Goal: Task Accomplishment & Management: Manage account settings

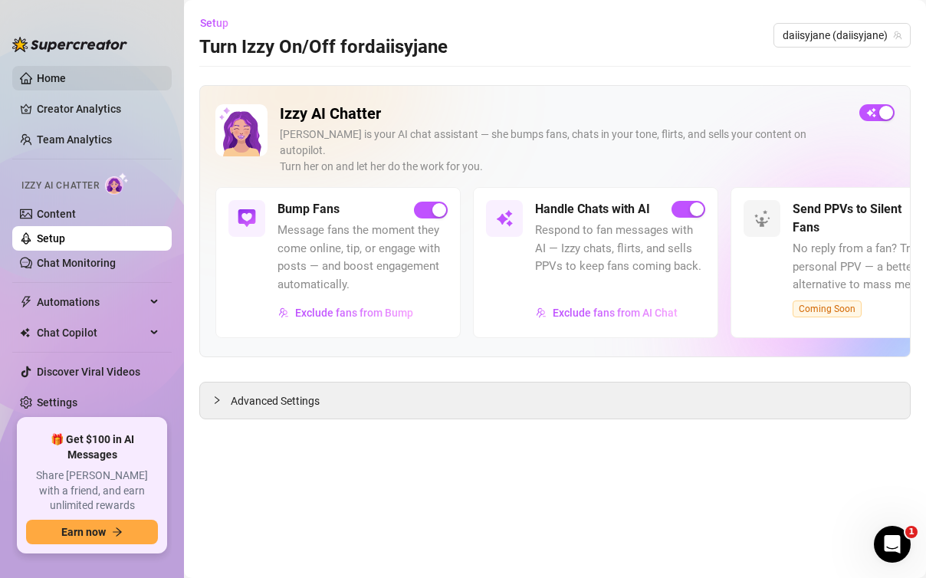
click at [61, 77] on link "Home" at bounding box center [51, 78] width 29 height 12
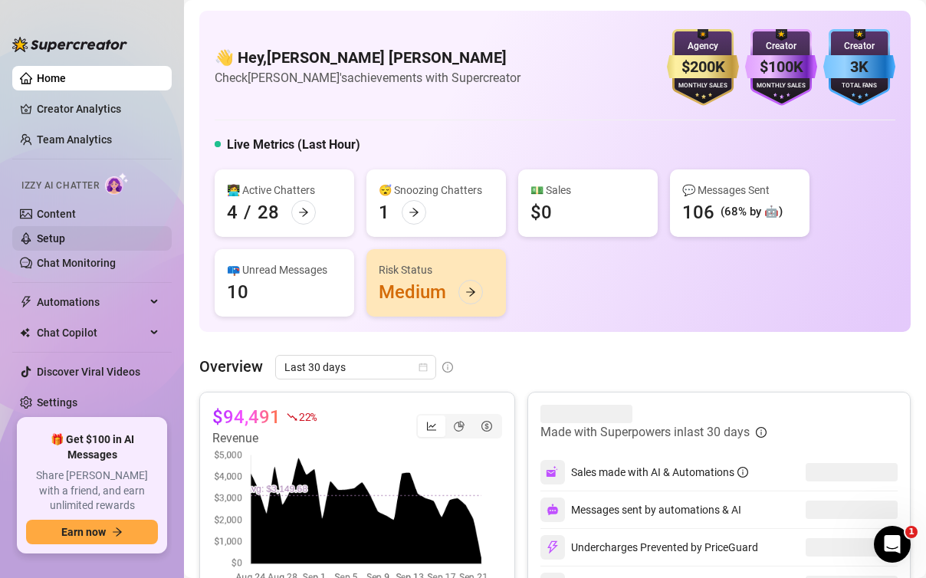
click at [65, 236] on link "Setup" at bounding box center [51, 238] width 28 height 12
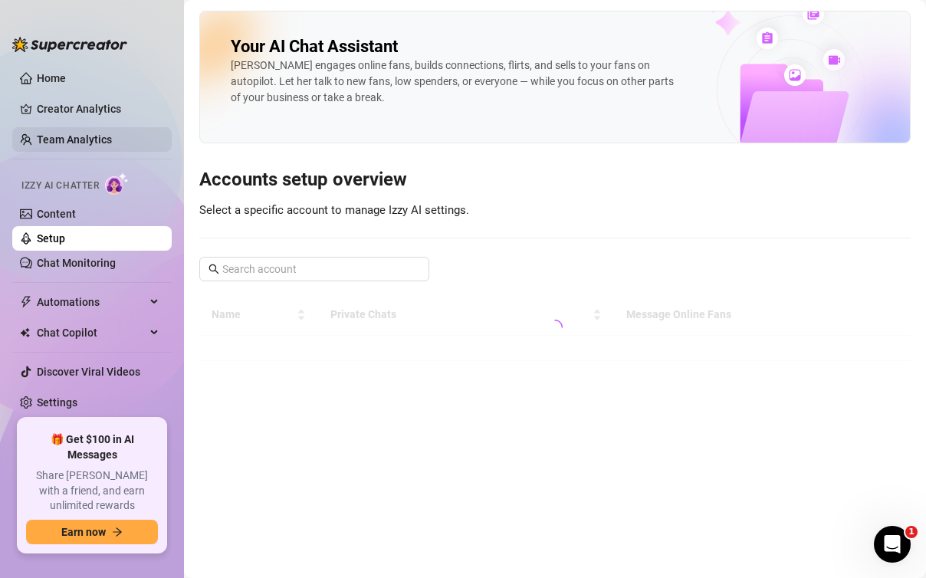
click at [97, 143] on link "Team Analytics" at bounding box center [74, 139] width 75 height 12
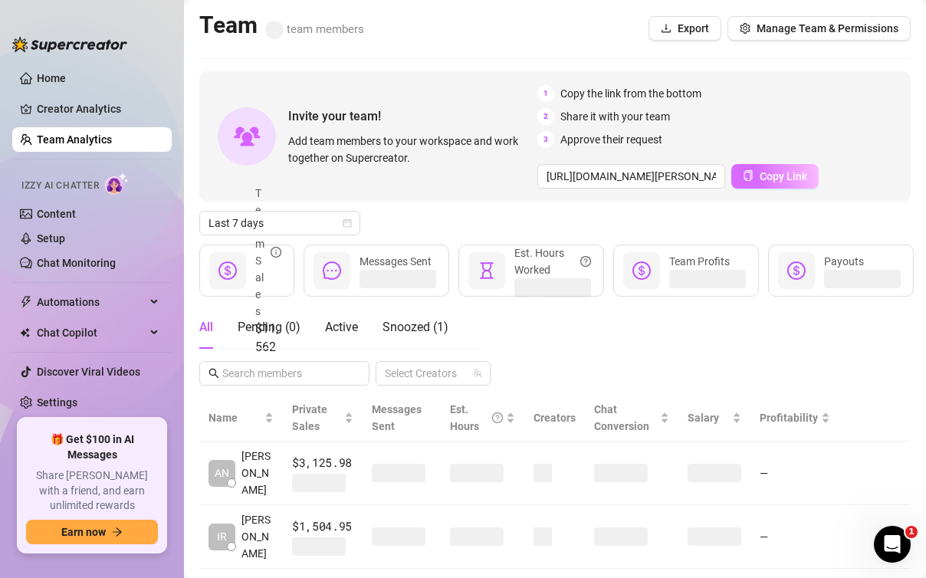
click at [767, 173] on span "Copy Link" at bounding box center [784, 176] width 48 height 12
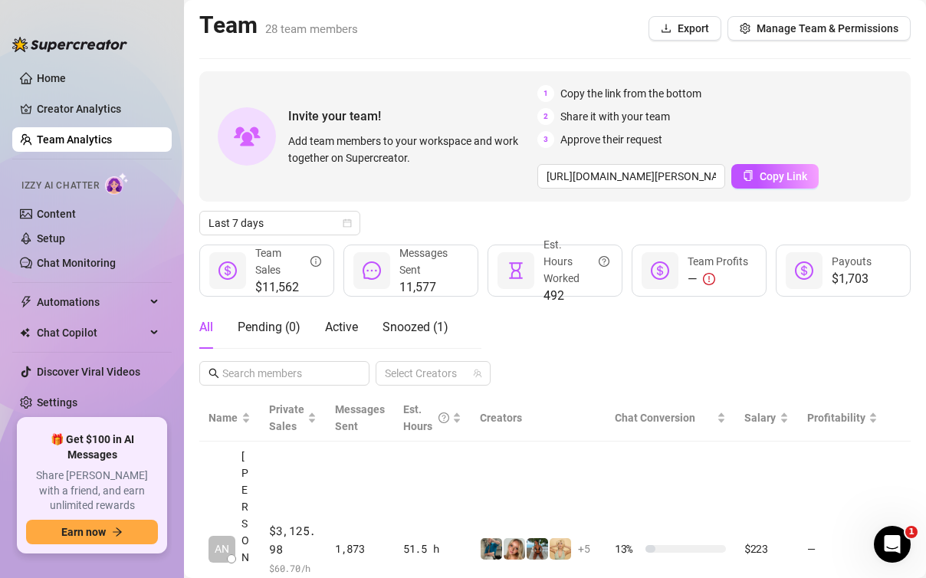
click at [139, 567] on aside "Home Creator Analytics Team Analytics Izzy AI Chatter Content Setup Chat Monito…" at bounding box center [92, 289] width 184 height 578
click at [858, 129] on div "1 Copy the link from the bottom 2 Share it with your team 3 Approve their reque…" at bounding box center [725, 116] width 376 height 63
click at [91, 12] on aside "Home Creator Analytics Team Analytics Izzy AI Chatter Content Setup Chat Monito…" at bounding box center [92, 289] width 184 height 578
click at [156, 12] on aside "Home Creator Analytics Team Analytics Izzy AI Chatter Content Setup Chat Monito…" at bounding box center [92, 289] width 184 height 578
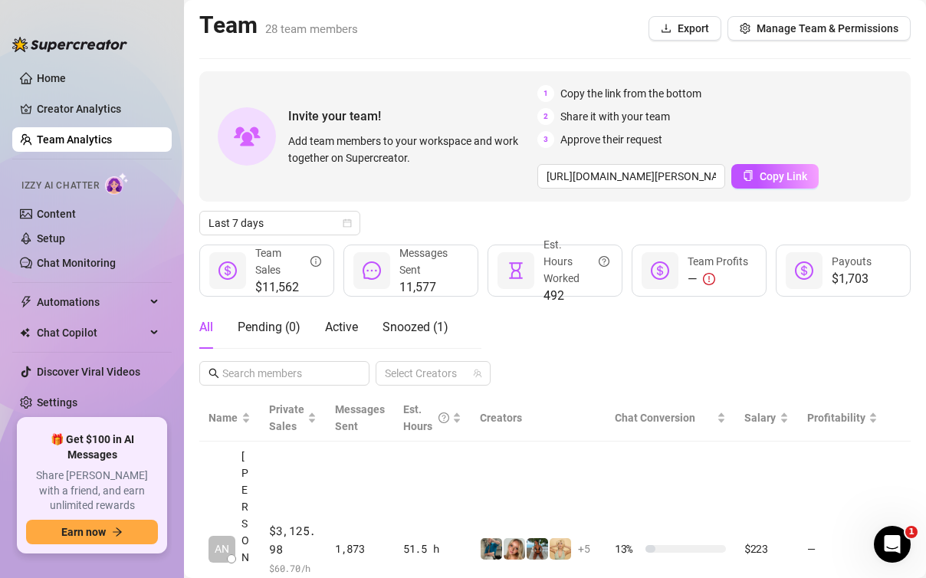
click at [754, 114] on div "2 Share it with your team" at bounding box center [725, 116] width 376 height 17
click at [811, 110] on div "2 Share it with your team" at bounding box center [725, 116] width 376 height 17
click at [275, 329] on div "Pending ( 1 )" at bounding box center [269, 327] width 63 height 18
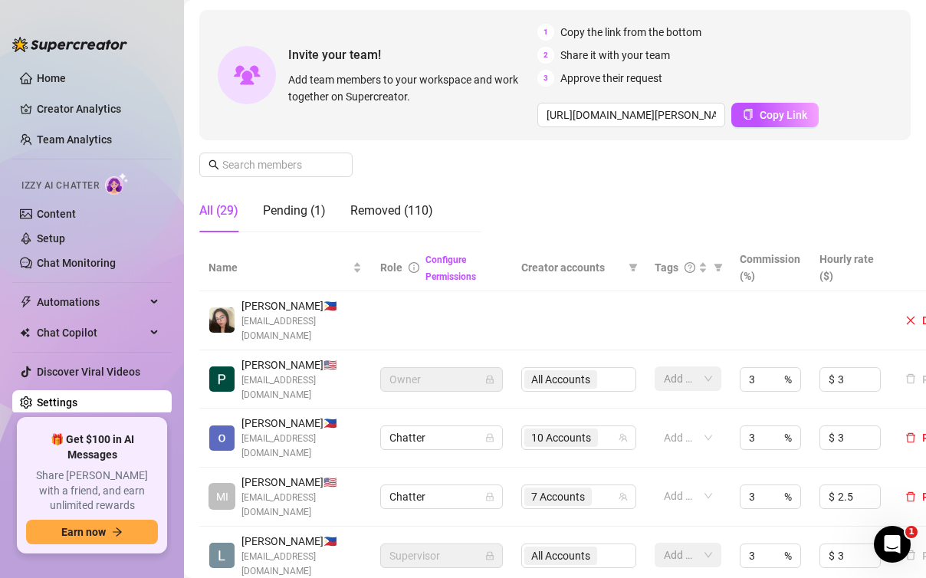
scroll to position [77, 0]
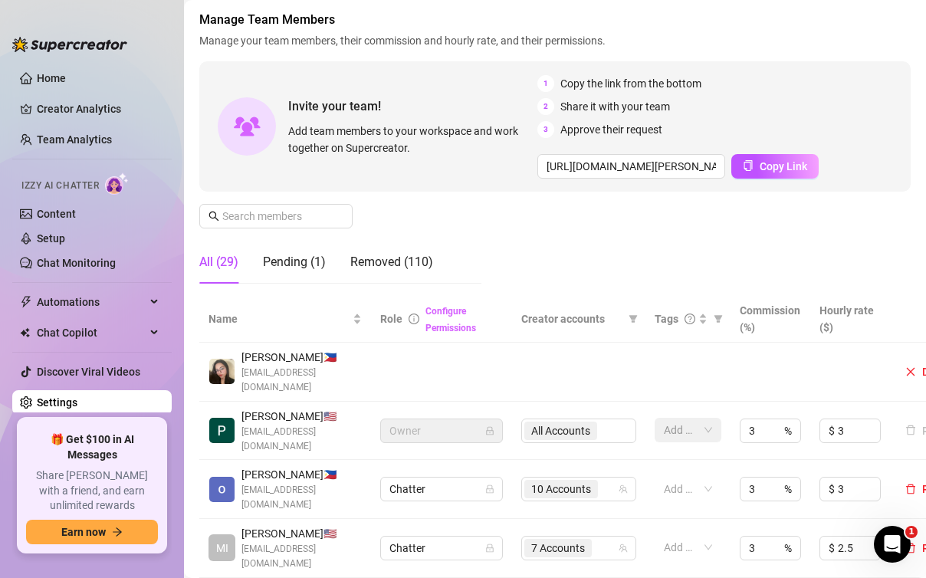
click at [450, 329] on link "Configure Permissions" at bounding box center [451, 320] width 51 height 28
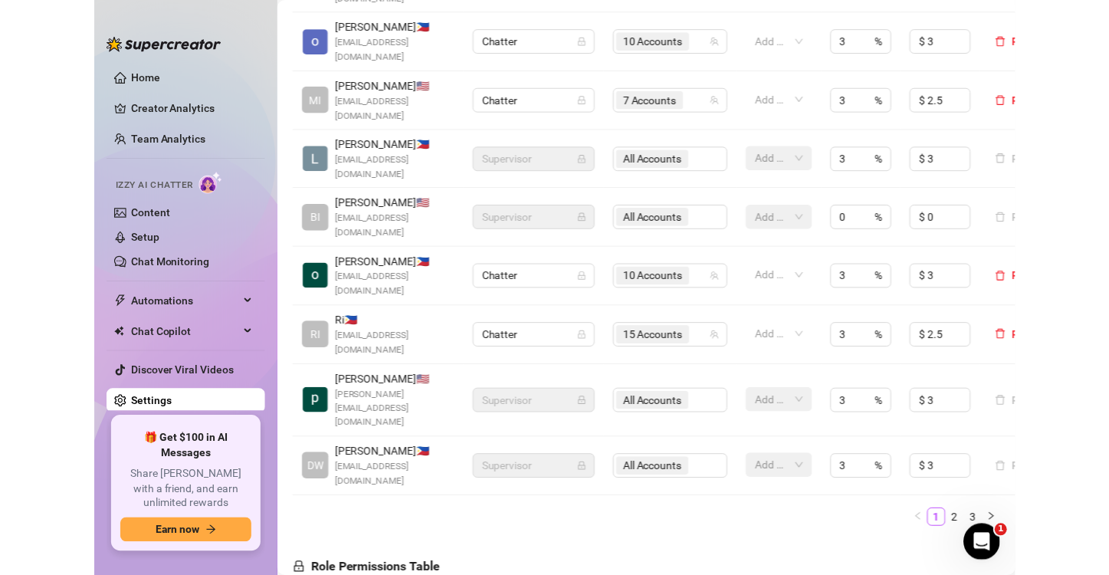
scroll to position [218, 0]
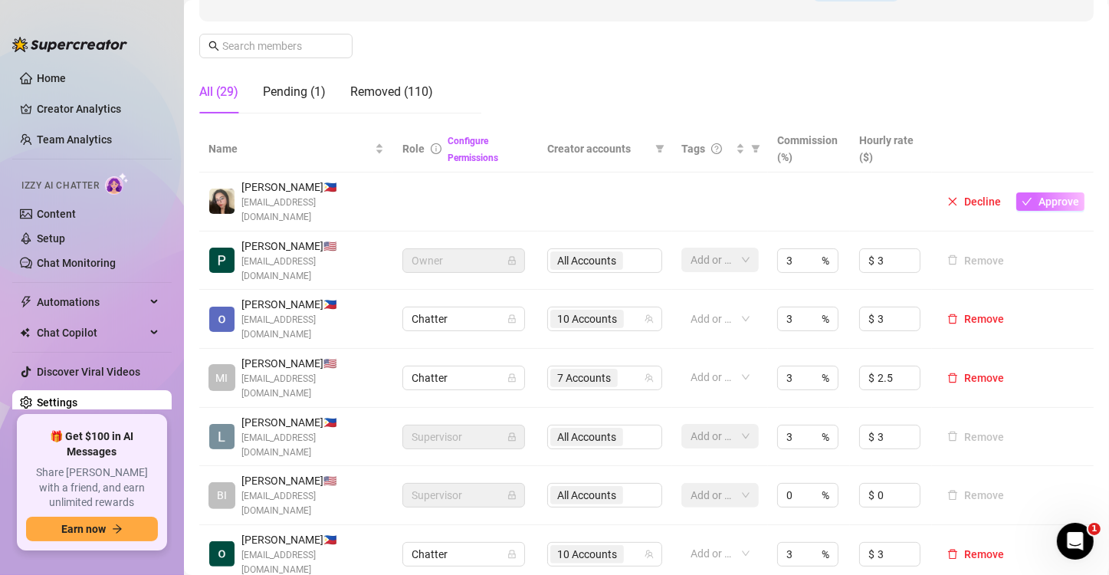
click at [925, 196] on span "Approve" at bounding box center [1059, 202] width 41 height 12
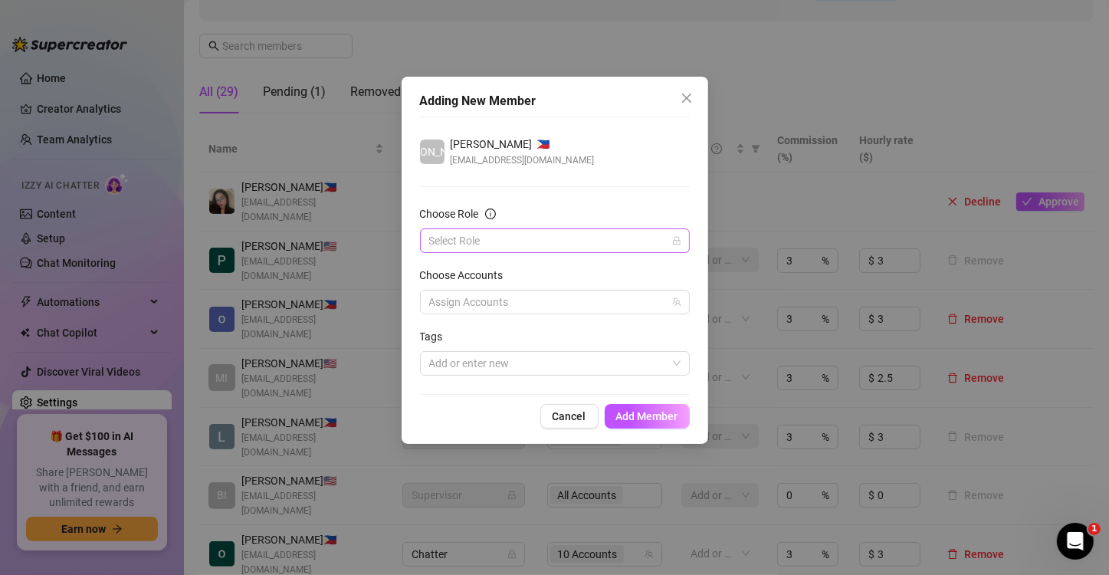
click at [610, 239] on input "Choose Role" at bounding box center [548, 240] width 238 height 23
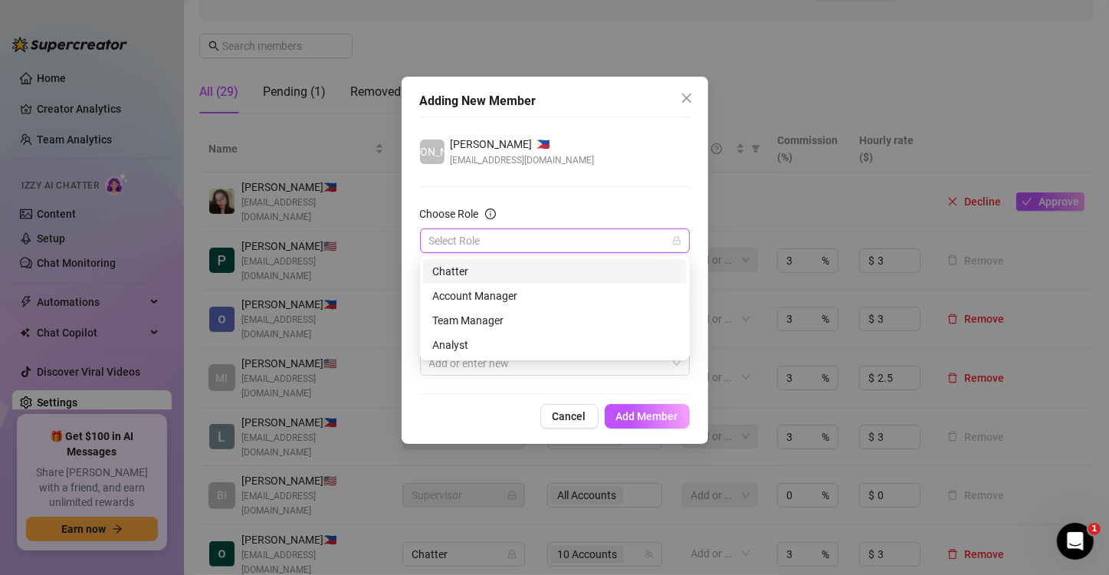
click at [496, 273] on div "Chatter" at bounding box center [554, 271] width 245 height 17
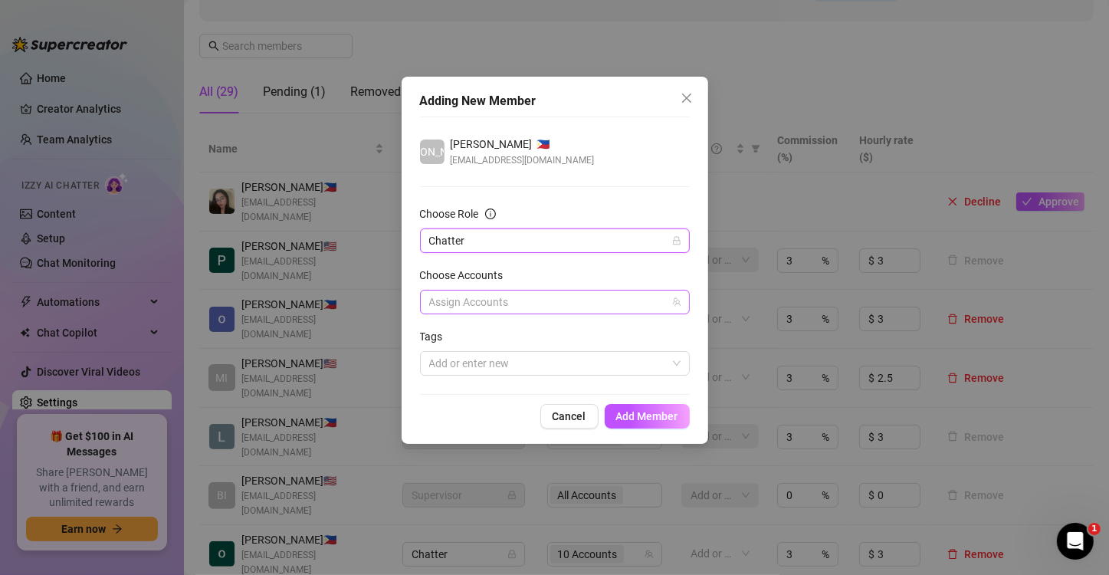
click at [493, 304] on div at bounding box center [547, 301] width 248 height 21
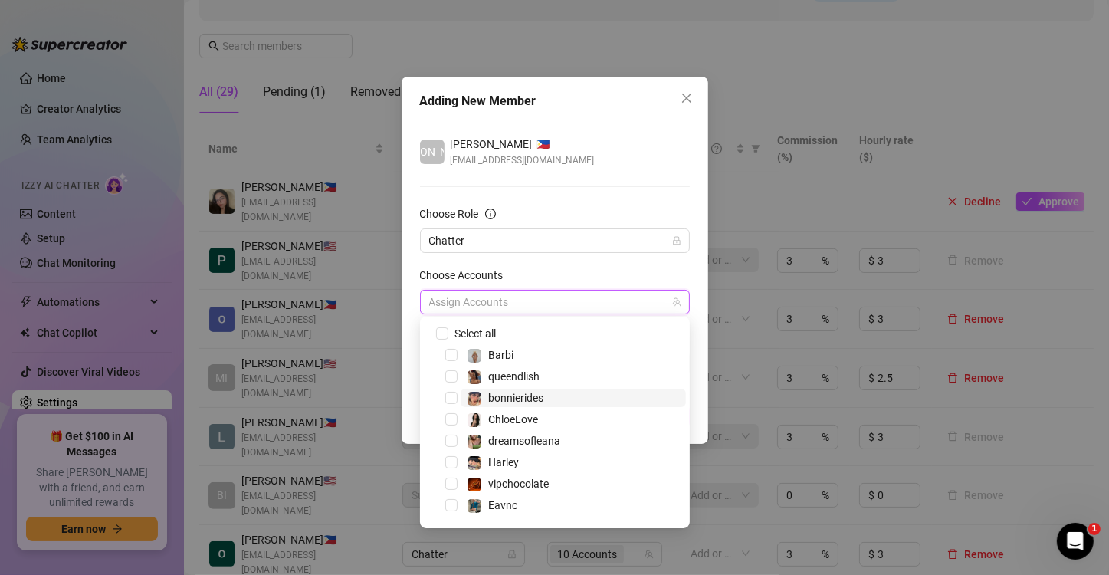
click at [570, 396] on span "bonnierides" at bounding box center [573, 398] width 225 height 18
click at [488, 396] on span "bonnierides" at bounding box center [515, 398] width 55 height 12
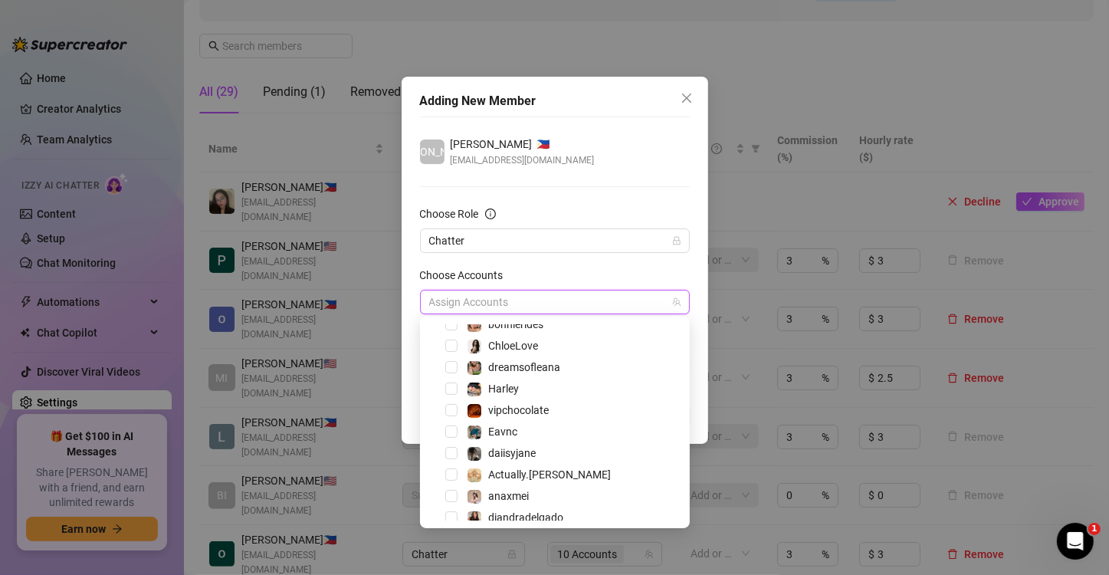
scroll to position [77, 0]
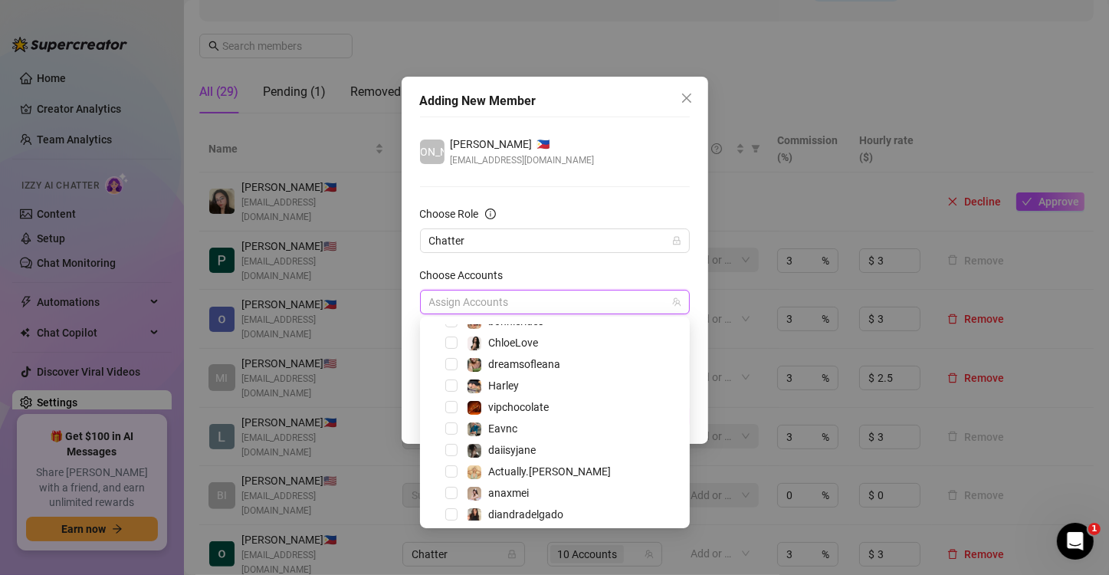
click at [568, 451] on span "daiisyjane" at bounding box center [573, 450] width 225 height 18
click at [551, 366] on span "dreamsofleana" at bounding box center [524, 364] width 72 height 12
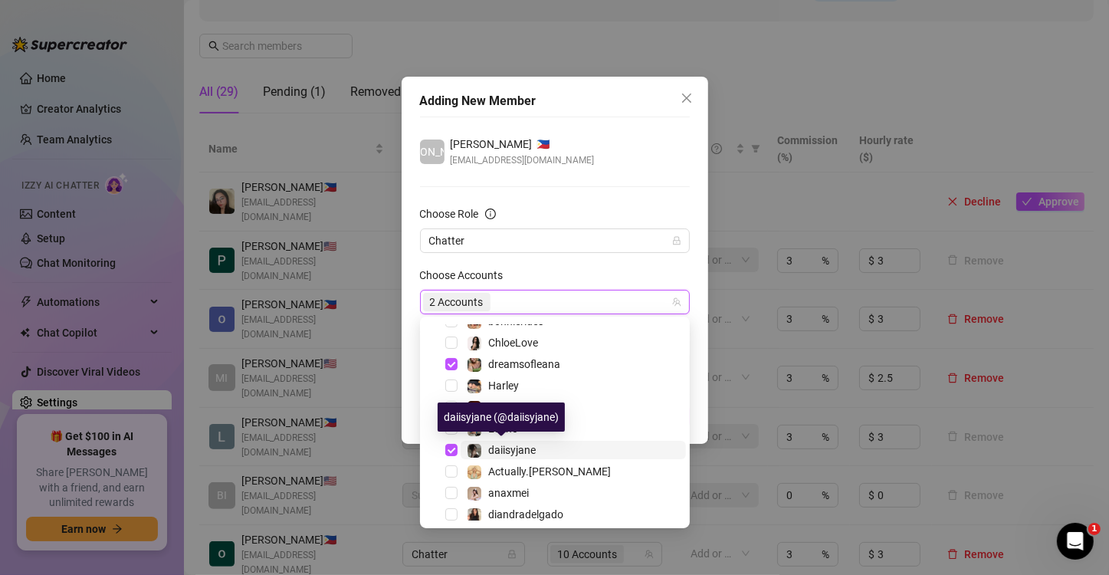
scroll to position [0, 0]
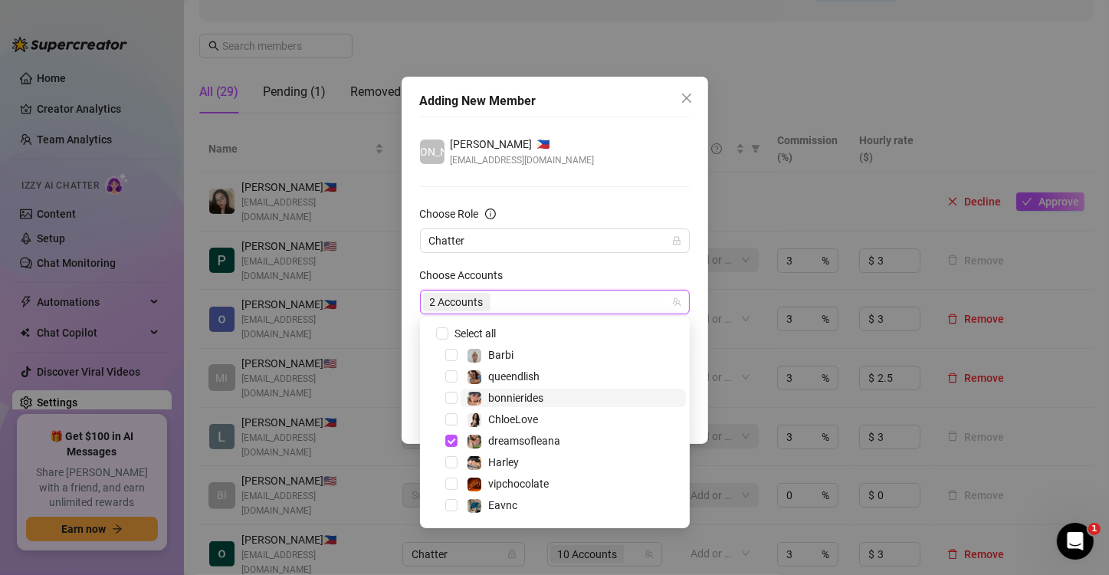
click at [571, 398] on span "bonnierides" at bounding box center [573, 398] width 225 height 18
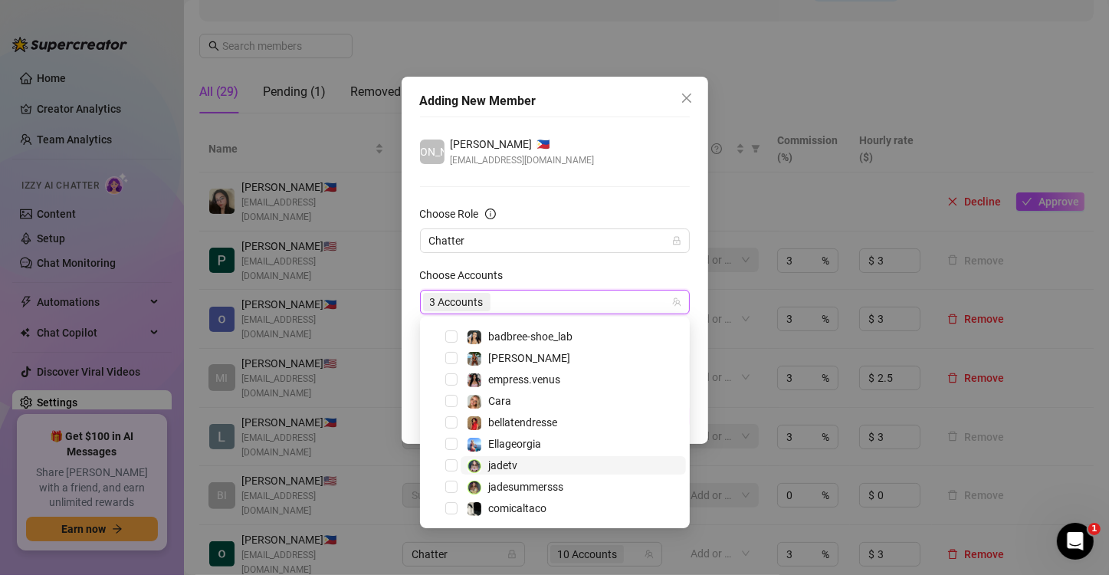
click at [550, 464] on div "jadesummersss (@jadesummersss)" at bounding box center [514, 453] width 182 height 29
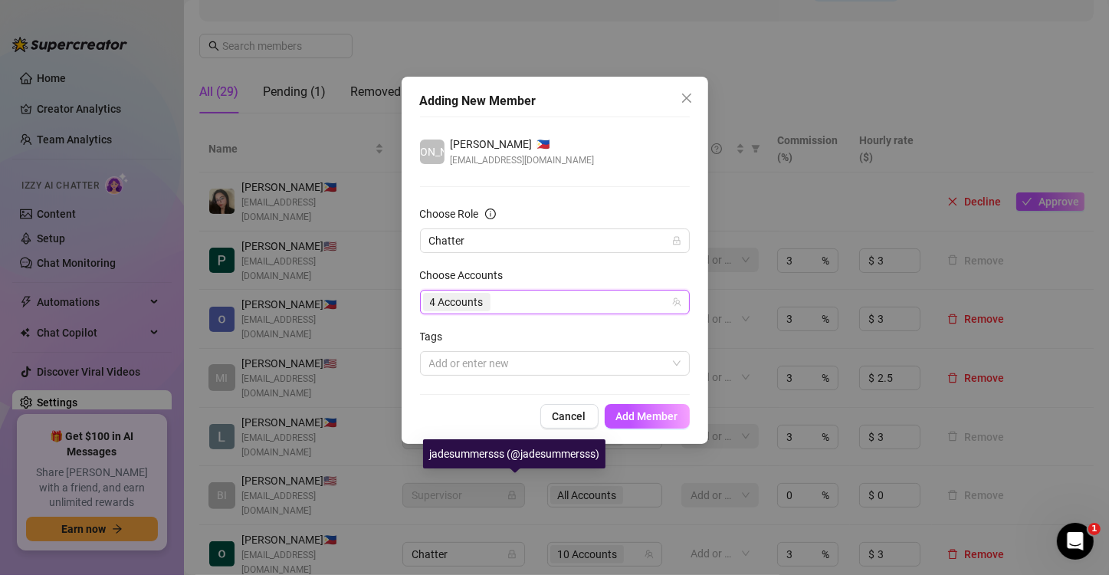
click at [556, 483] on div "Adding New Member JO Joy Gabrielle Palaran 🇵🇭 gabriellebarcelona12@gmail.com Ch…" at bounding box center [554, 287] width 1109 height 575
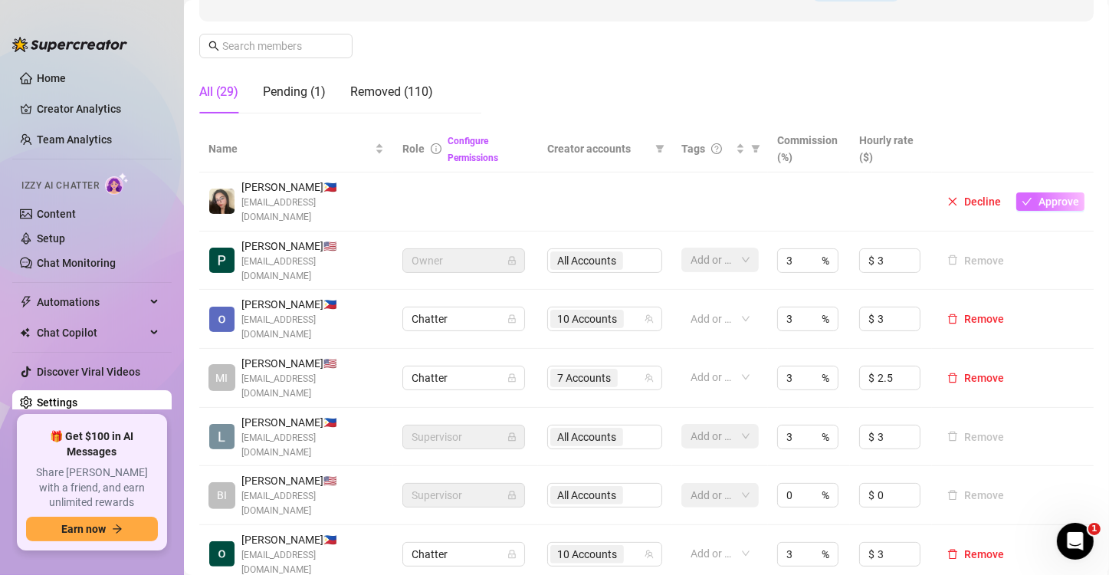
click at [925, 196] on span "Approve" at bounding box center [1059, 202] width 41 height 12
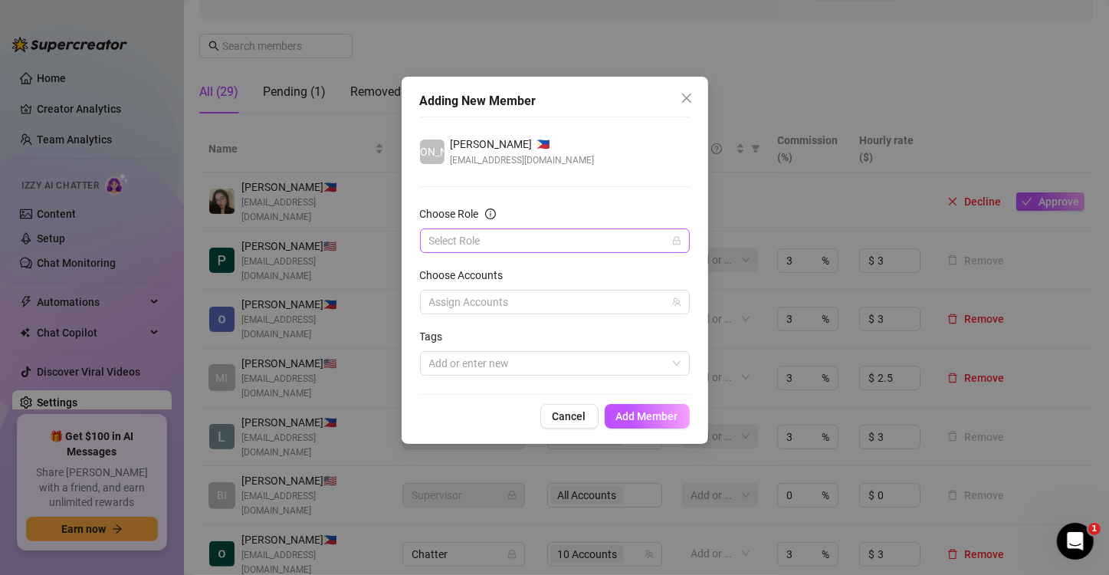
click at [610, 241] on input "Choose Role" at bounding box center [548, 240] width 238 height 23
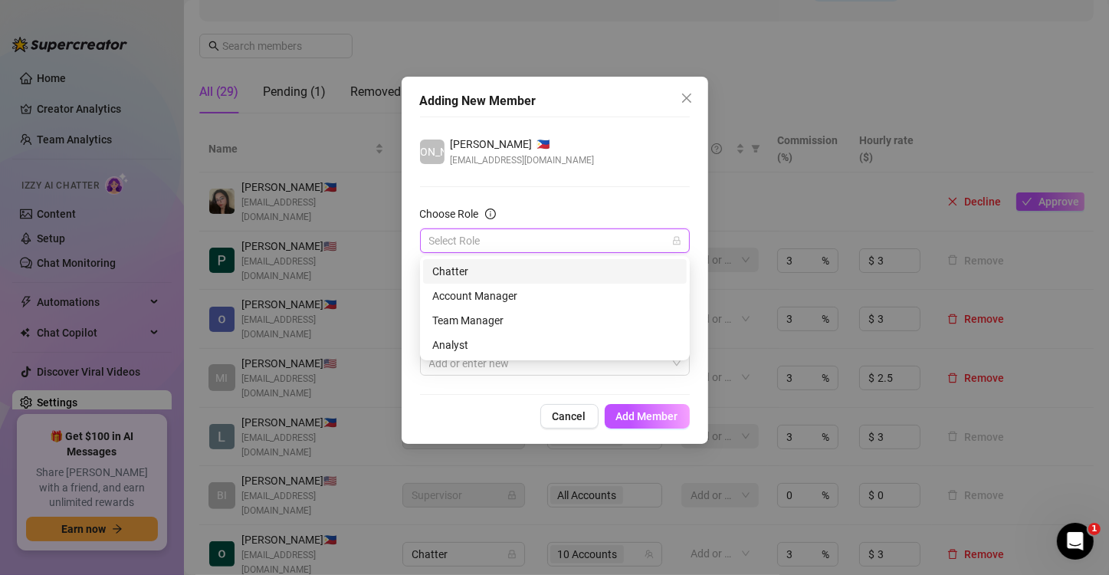
click at [458, 266] on div "Chatter" at bounding box center [554, 271] width 245 height 17
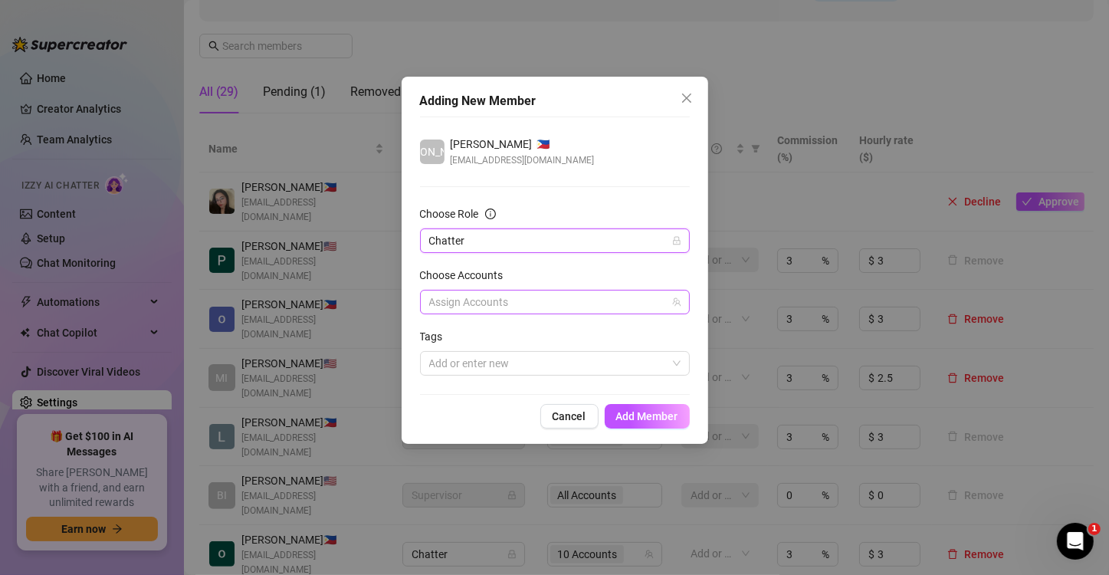
click at [472, 310] on div at bounding box center [547, 301] width 248 height 21
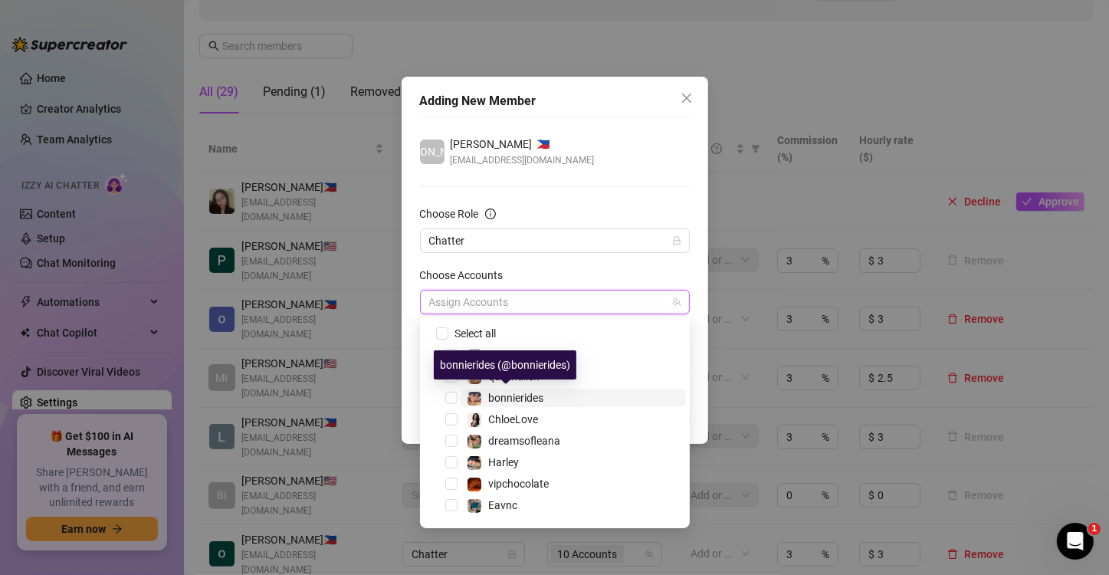
click at [528, 401] on span "bonnierides" at bounding box center [515, 398] width 55 height 12
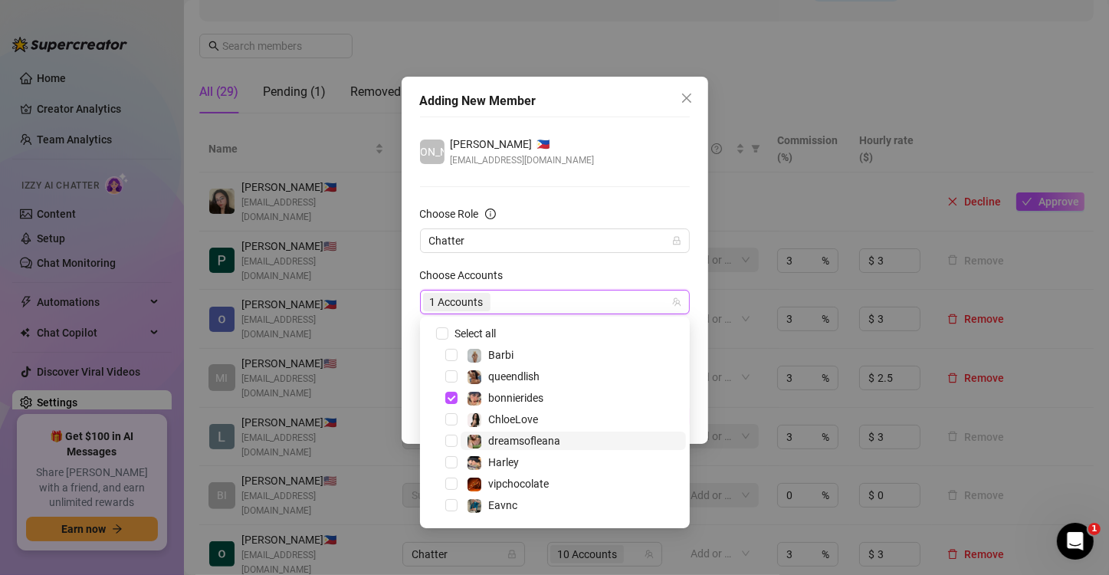
click at [527, 442] on span "dreamsofleana" at bounding box center [524, 441] width 72 height 12
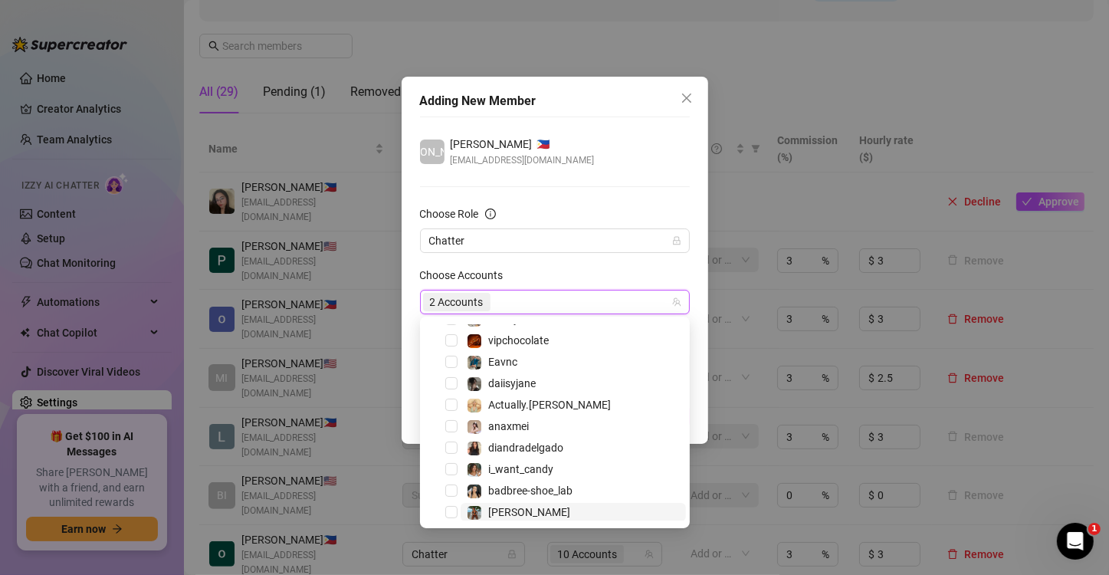
scroll to position [153, 0]
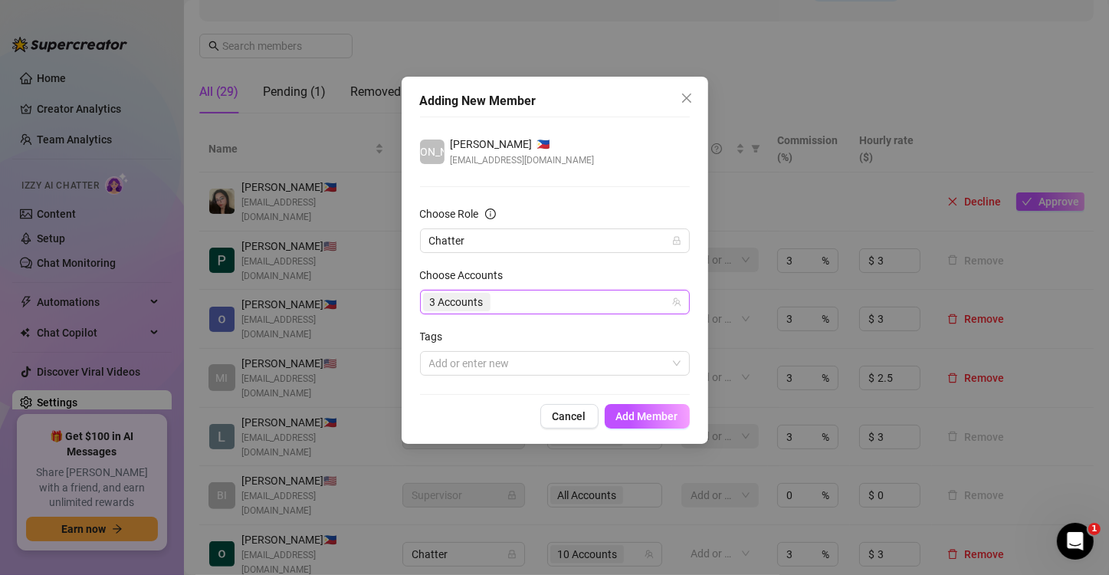
click at [642, 301] on div "3 Accounts" at bounding box center [547, 301] width 248 height 21
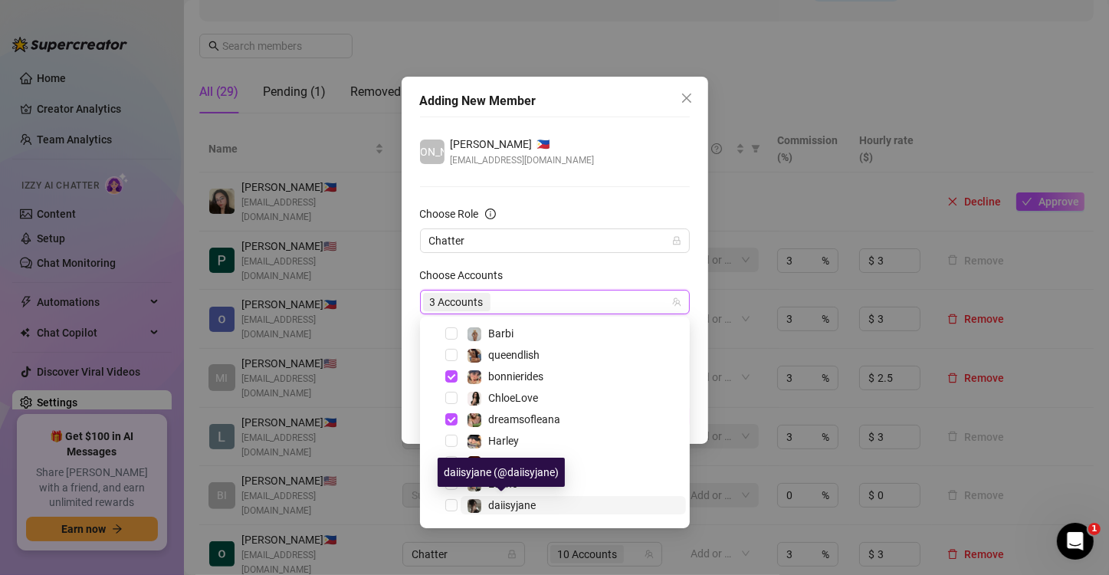
click at [518, 504] on span "daiisyjane" at bounding box center [512, 505] width 48 height 12
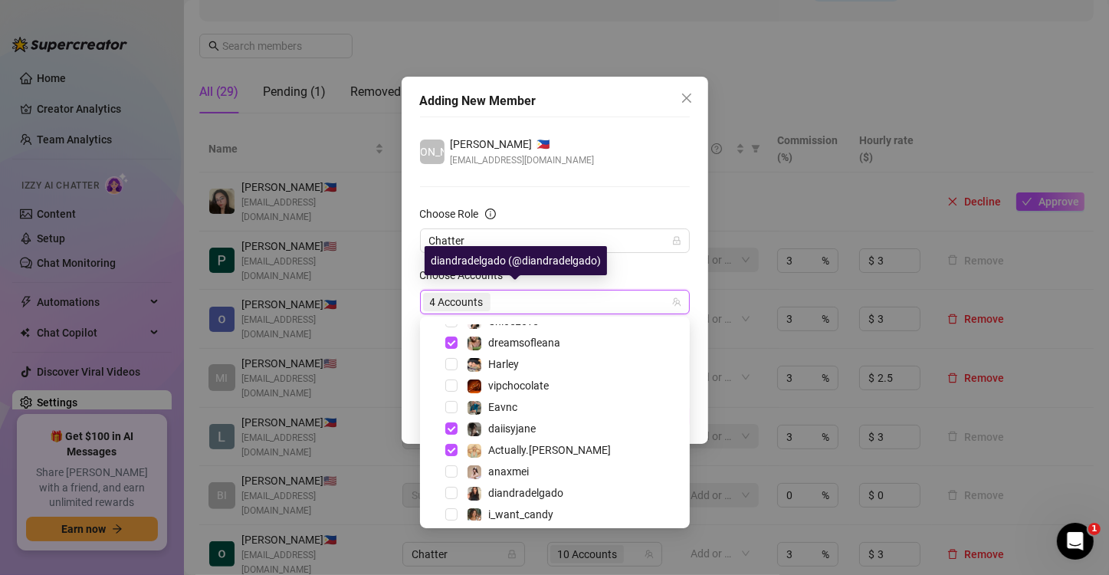
scroll to position [297, 0]
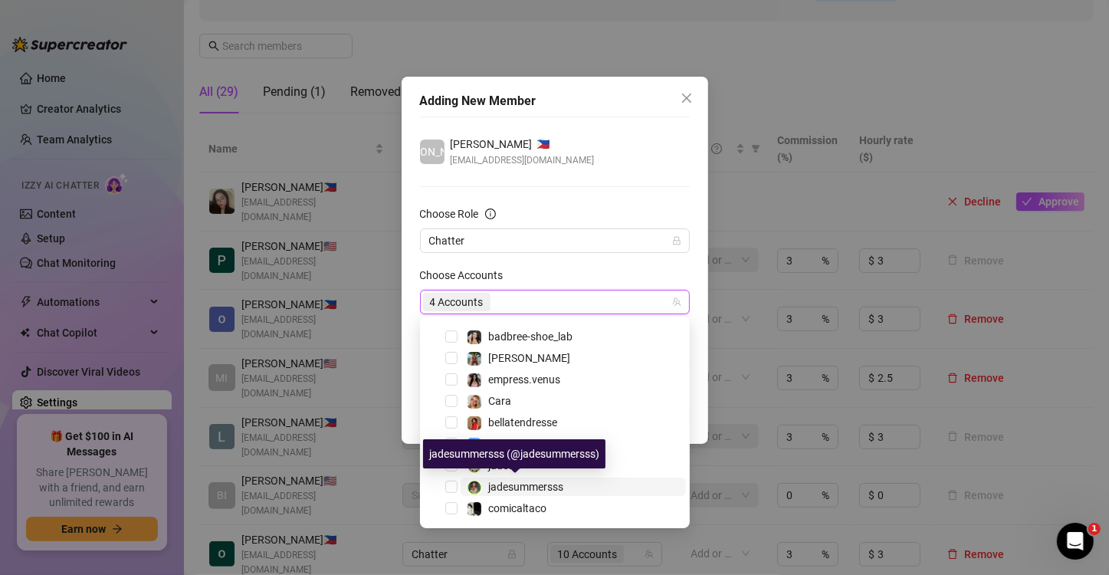
click at [527, 485] on span "jadesummersss" at bounding box center [525, 487] width 75 height 12
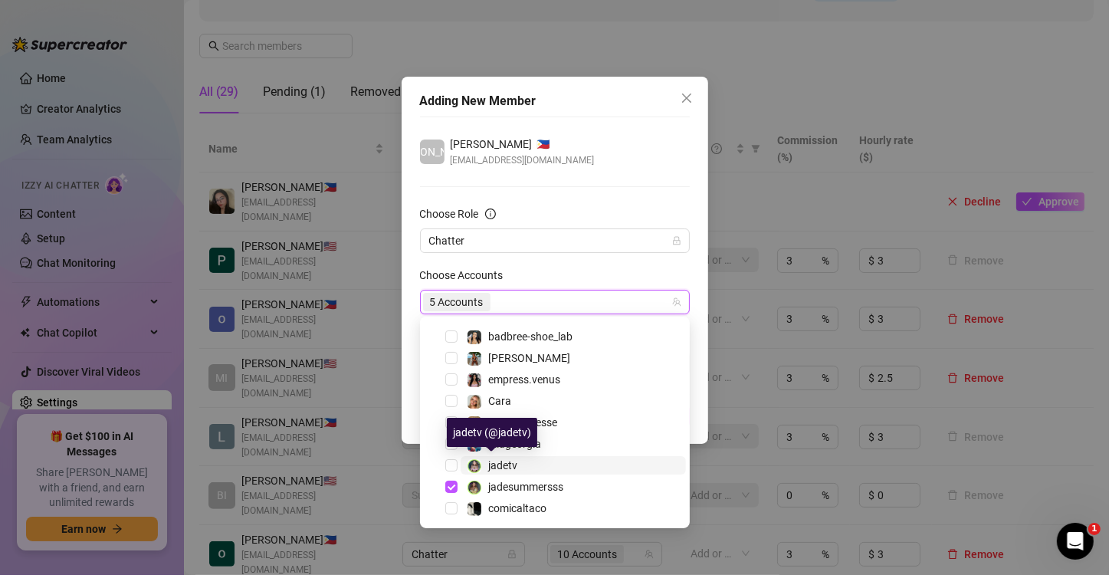
click at [501, 465] on span "jadetv" at bounding box center [502, 465] width 29 height 12
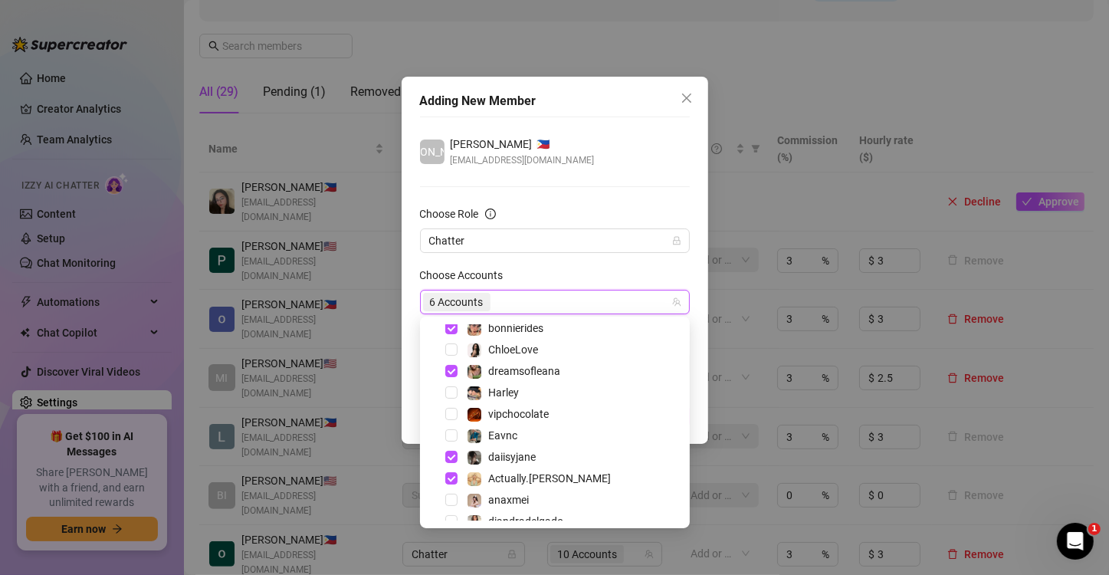
scroll to position [0, 0]
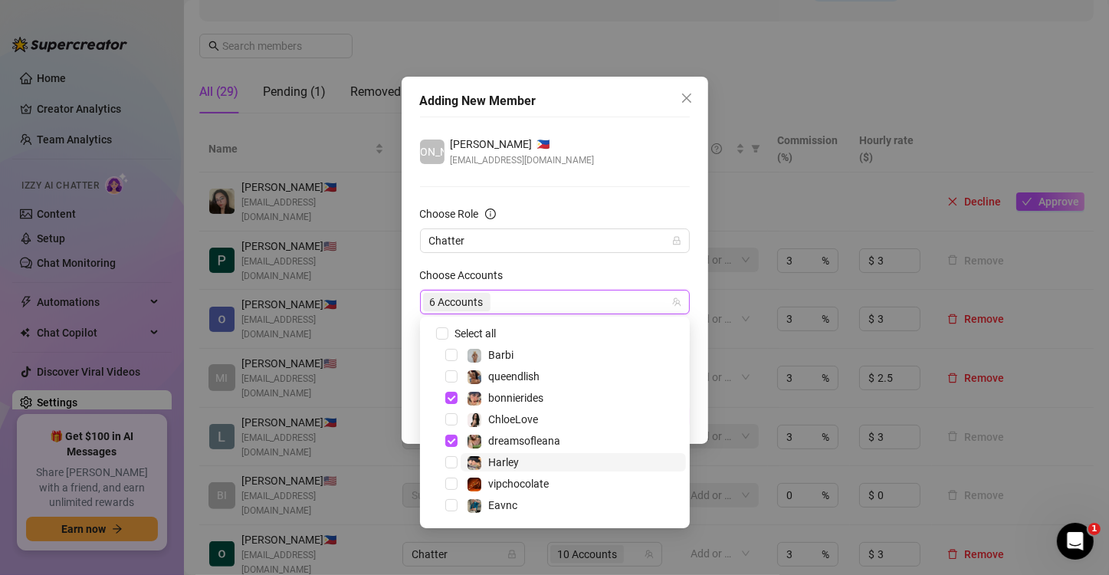
click at [547, 458] on span "Harley" at bounding box center [573, 462] width 225 height 18
click at [584, 197] on div "JO Joy Gabrielle Palaran 🇵🇭 gabriellebarcelona12@gmail.com Choose Role Chatter …" at bounding box center [555, 256] width 270 height 278
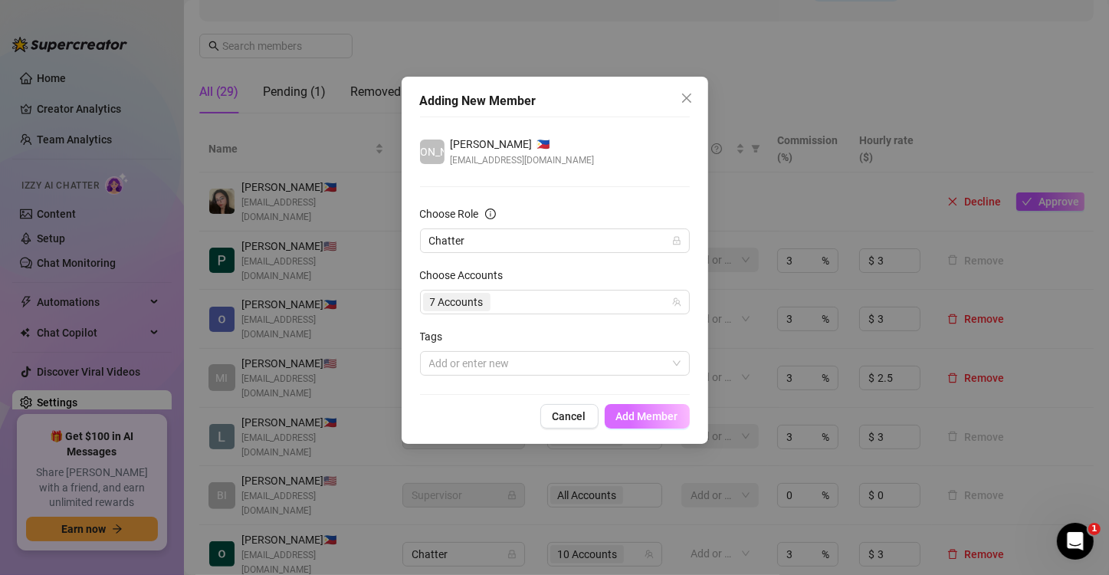
click at [656, 419] on span "Add Member" at bounding box center [647, 416] width 62 height 12
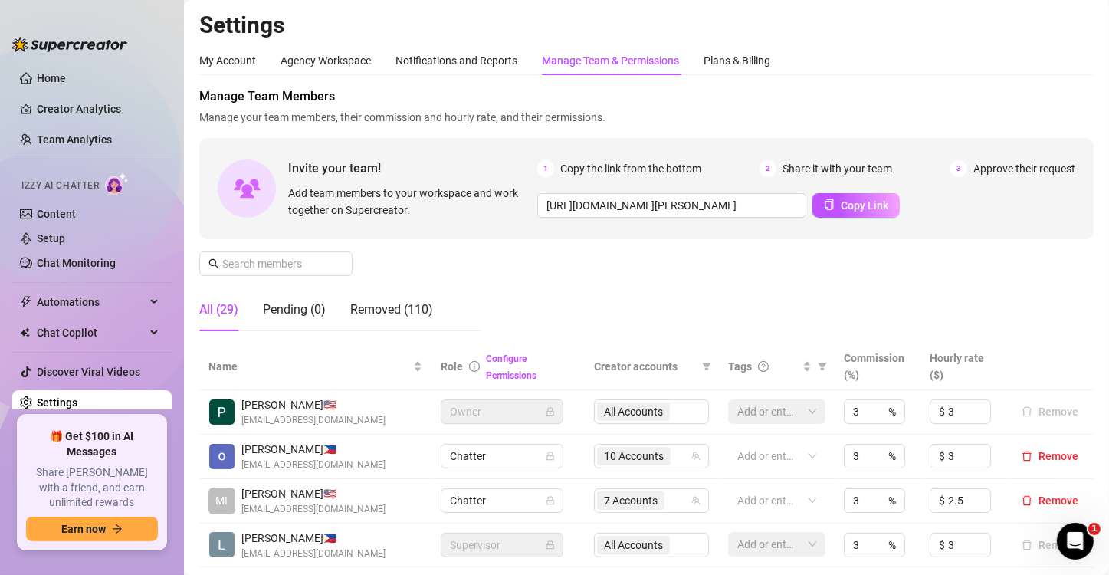
click at [903, 273] on div "Manage Team Members Manage your team members, their commission and hourly rate,…" at bounding box center [646, 215] width 895 height 256
click at [225, 62] on div "My Account" at bounding box center [227, 60] width 57 height 17
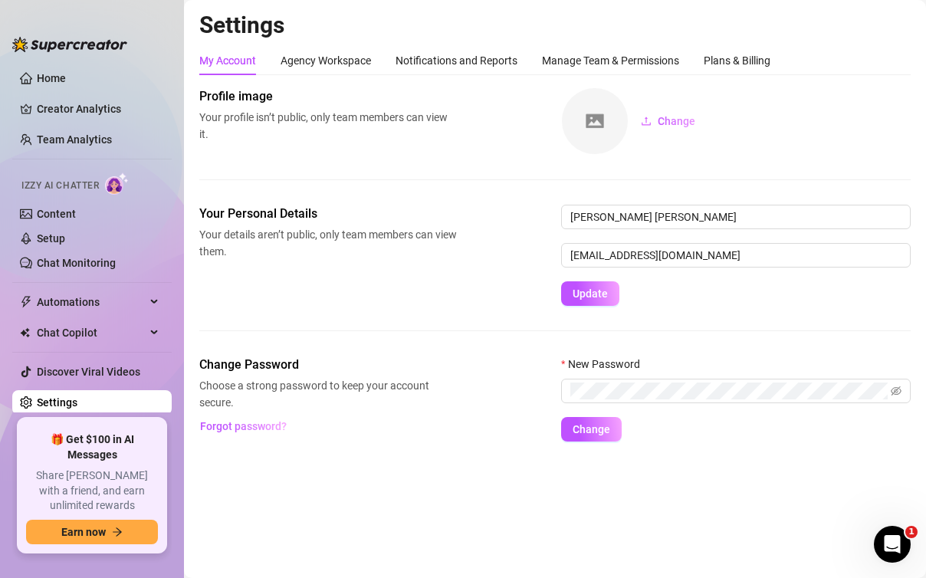
click at [480, 492] on main "Settings My Account Agency Workspace Notifications and Reports Manage Team & Pe…" at bounding box center [555, 289] width 742 height 578
drag, startPoint x: 714, startPoint y: 506, endPoint x: 712, endPoint y: 496, distance: 10.1
click at [714, 506] on main "Settings My Account Agency Workspace Notifications and Reports Manage Team & Pe…" at bounding box center [555, 289] width 742 height 578
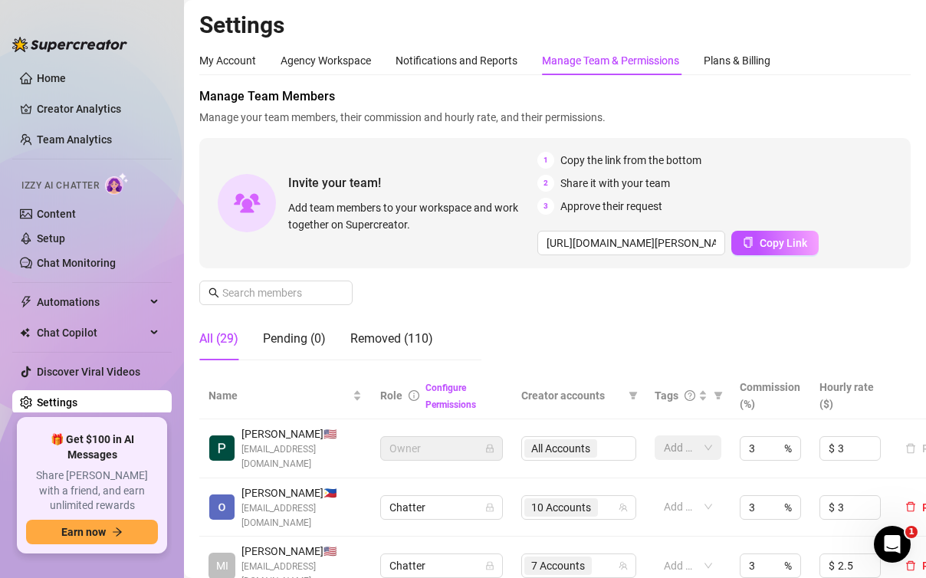
click at [156, 32] on div "Home Creator Analytics Team Analytics Izzy AI Chatter Content Setup Chat Monito…" at bounding box center [91, 289] width 159 height 550
click at [843, 52] on div "My Account Agency Workspace Notifications and Reports Manage Team & Permissions…" at bounding box center [555, 60] width 712 height 29
